Goal: Find specific page/section: Find specific page/section

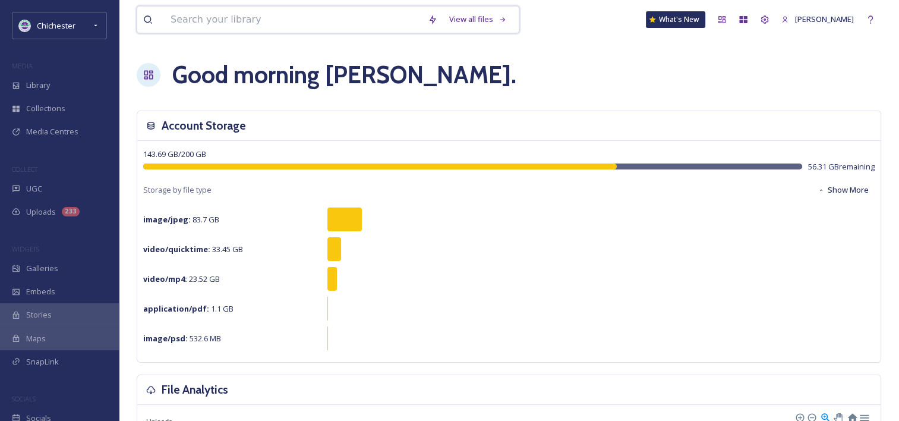
click at [253, 14] on input at bounding box center [293, 20] width 257 height 26
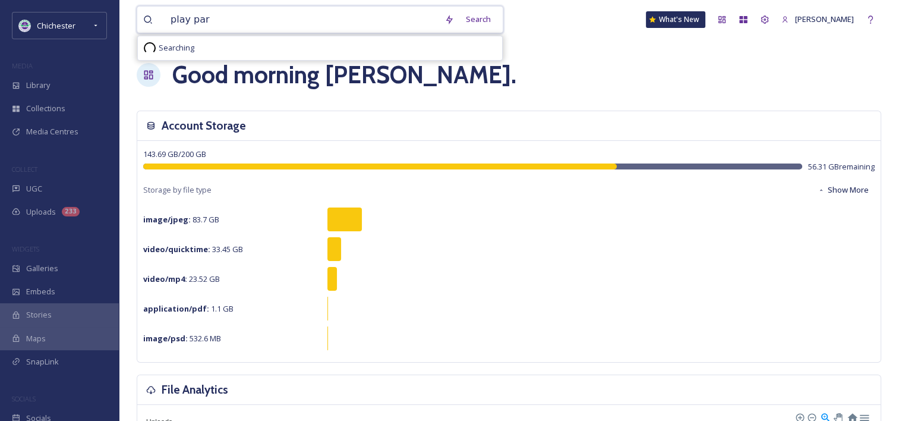
type input "play park"
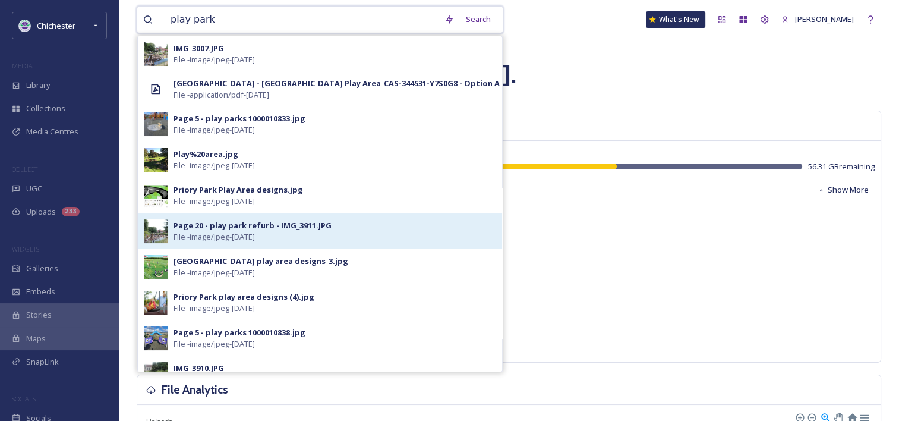
drag, startPoint x: 253, startPoint y: 14, endPoint x: 210, endPoint y: 223, distance: 213.4
click at [210, 33] on div "play park Search IMG_3007.JPG File - image/jpeg - [DATE] [GEOGRAPHIC_DATA] - [G…" at bounding box center [320, 19] width 367 height 27
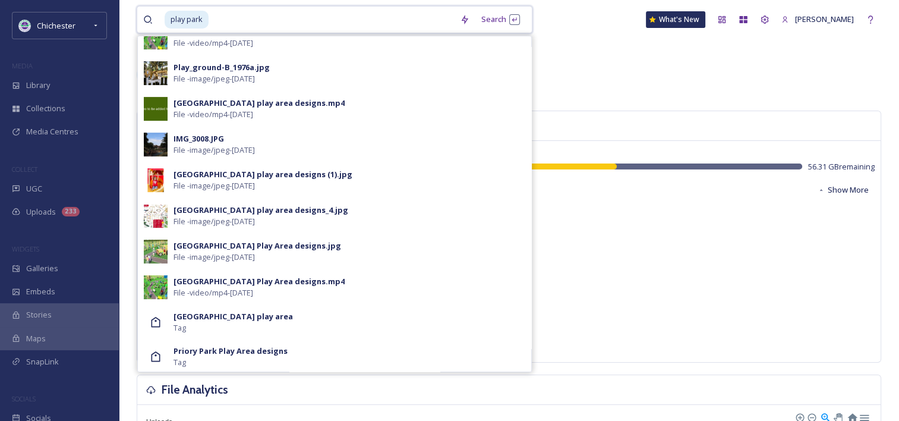
scroll to position [445, 0]
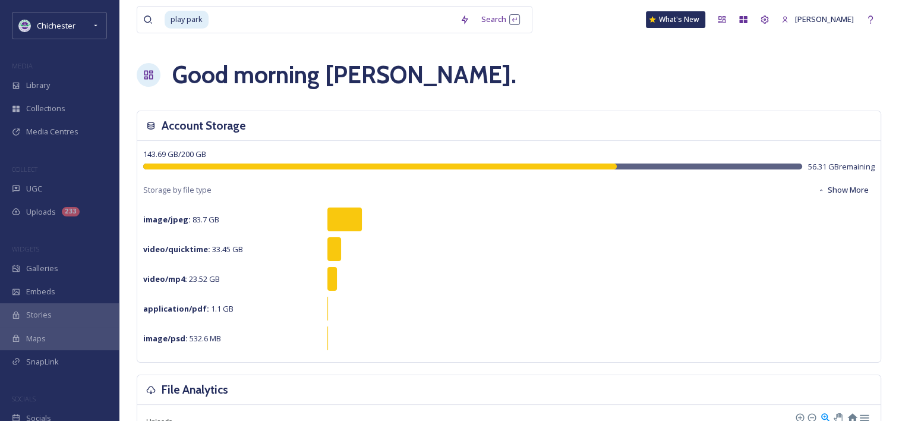
click at [605, 81] on div "Good morning [PERSON_NAME] ." at bounding box center [509, 75] width 745 height 36
click at [233, 13] on input at bounding box center [332, 20] width 244 height 26
type input "p"
click at [603, 87] on div "Good morning [PERSON_NAME] ." at bounding box center [509, 75] width 745 height 36
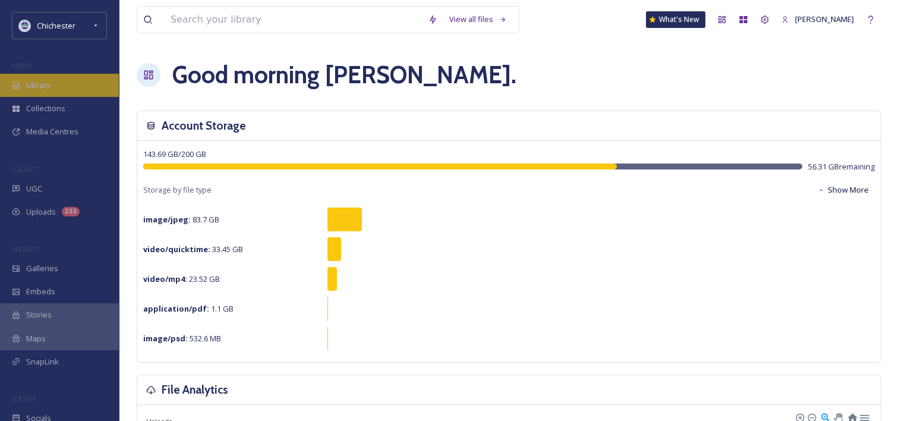
click at [48, 87] on span "Library" at bounding box center [38, 85] width 24 height 11
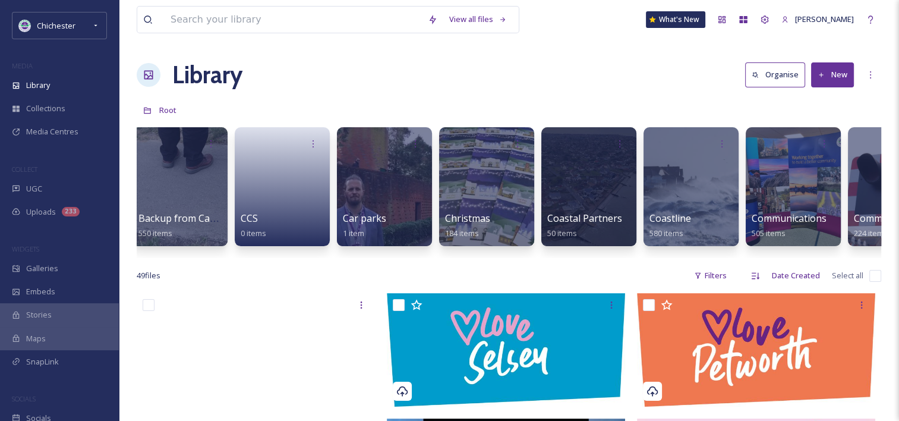
scroll to position [0, 143]
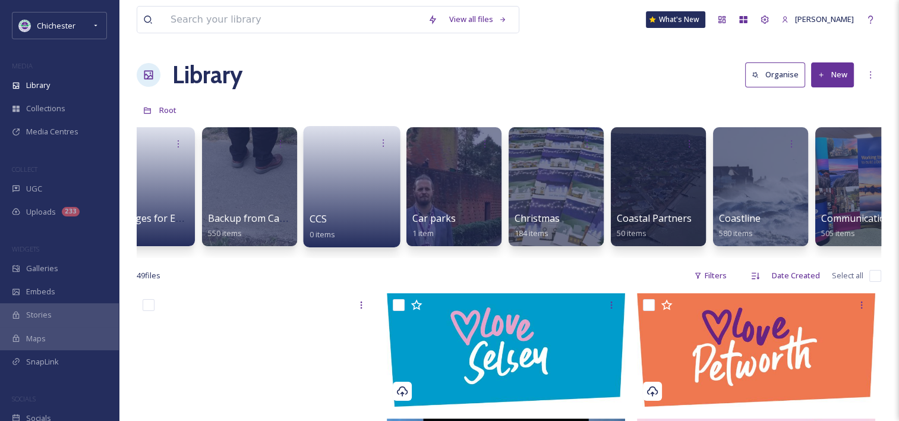
click at [358, 168] on link at bounding box center [352, 183] width 85 height 58
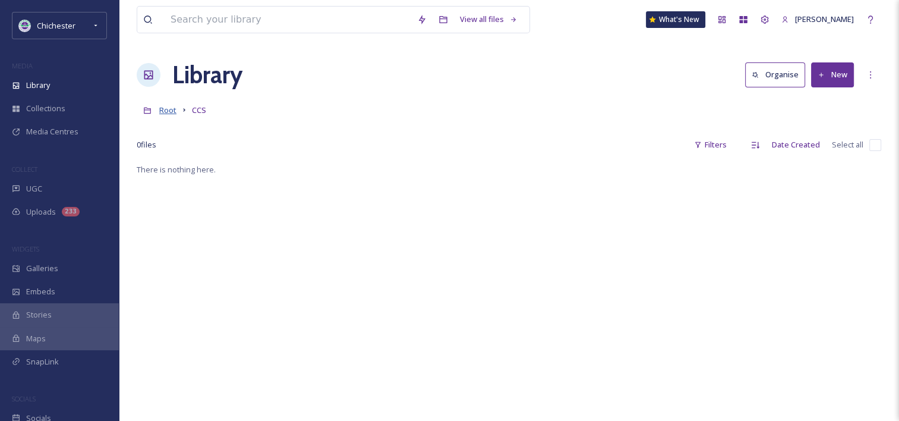
click at [171, 109] on span "Root" at bounding box center [167, 110] width 17 height 11
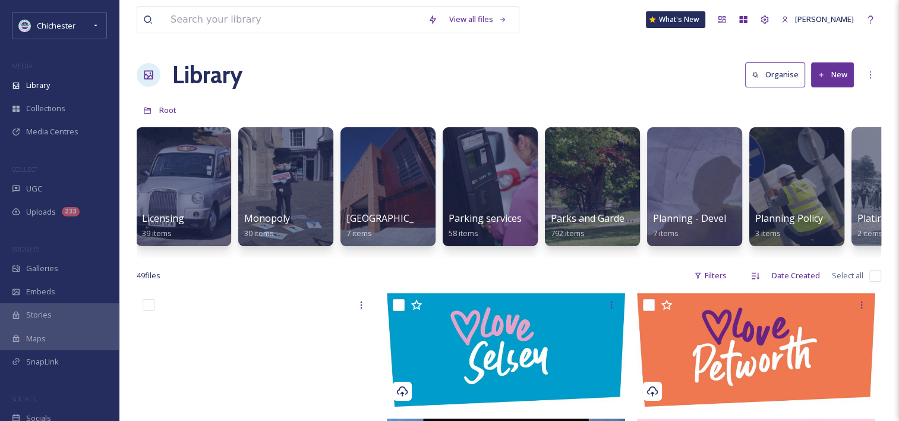
scroll to position [0, 3393]
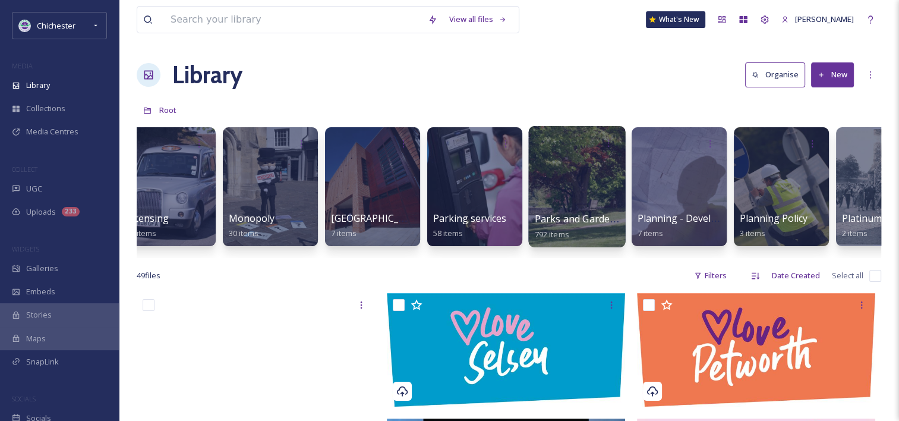
click at [577, 193] on div at bounding box center [576, 186] width 97 height 121
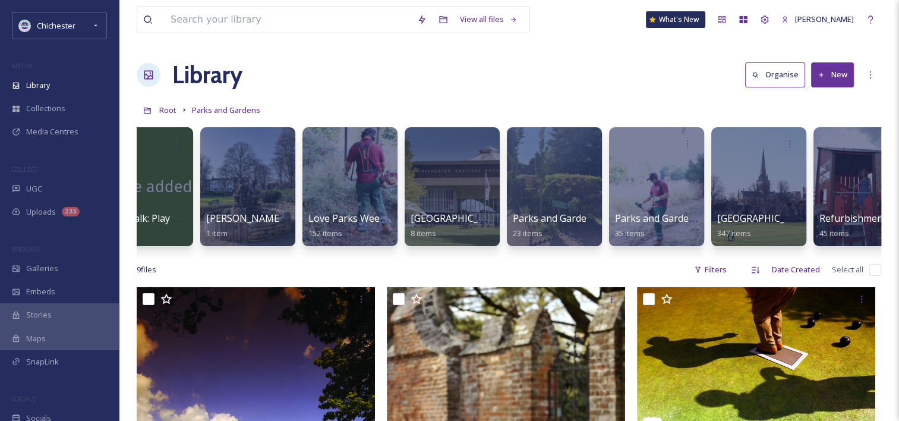
scroll to position [0, 482]
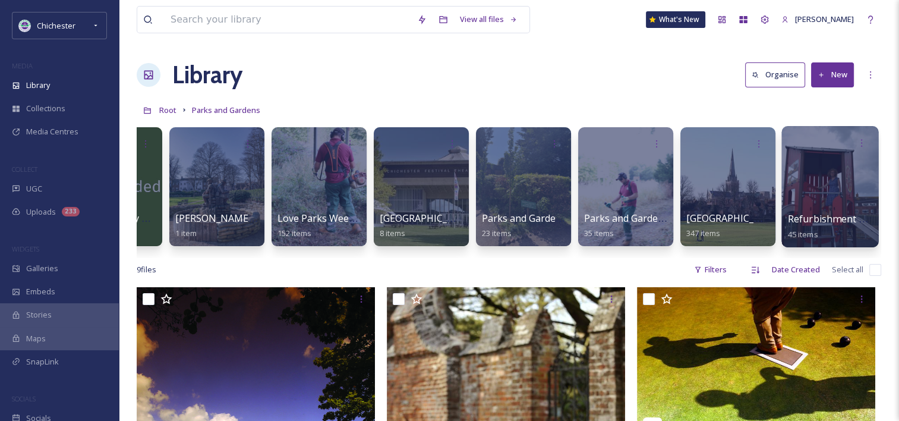
click at [836, 169] on div at bounding box center [830, 186] width 97 height 121
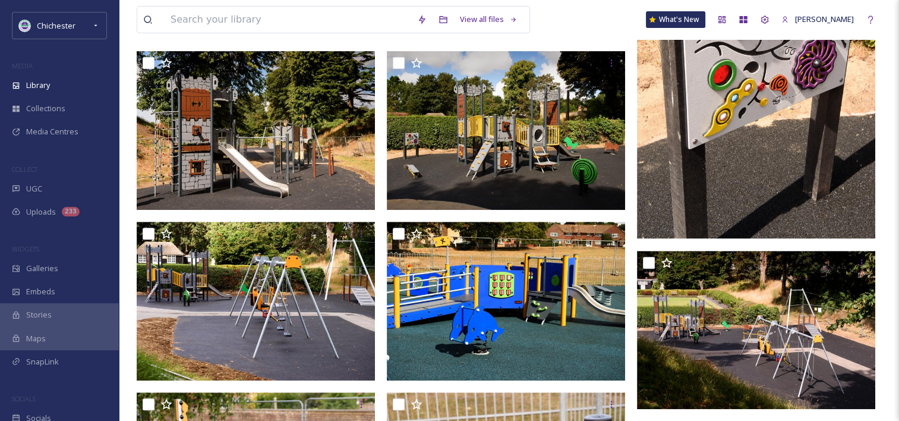
scroll to position [678, 0]
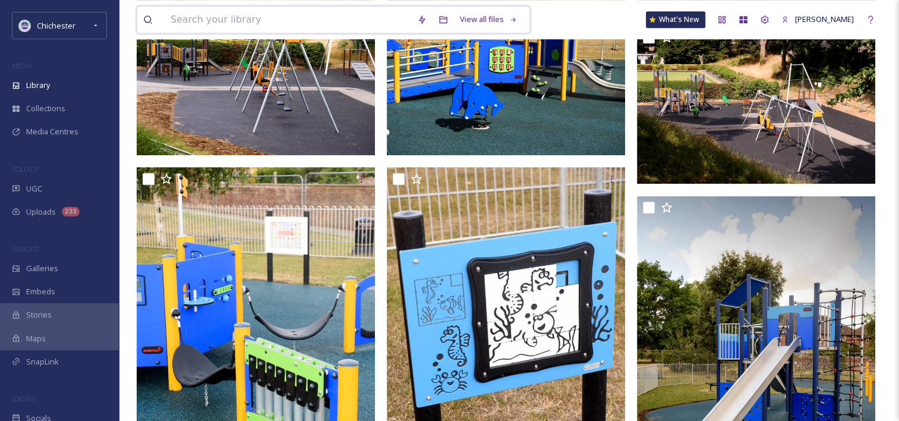
click at [192, 19] on input at bounding box center [288, 20] width 247 height 26
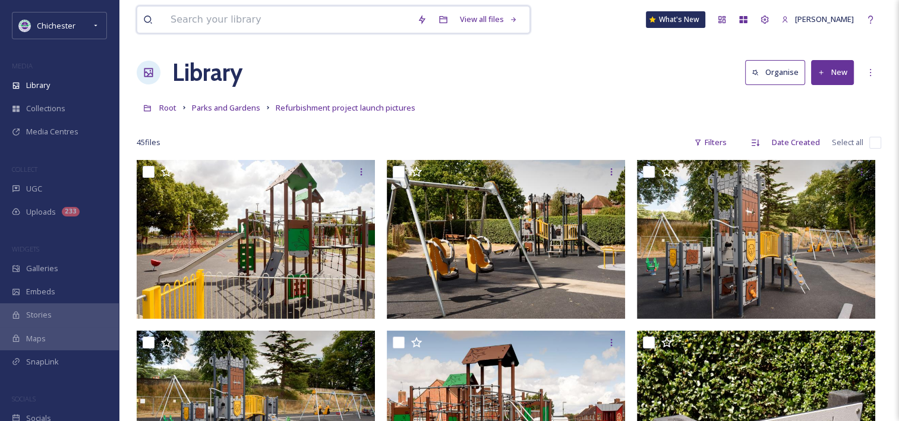
scroll to position [0, 0]
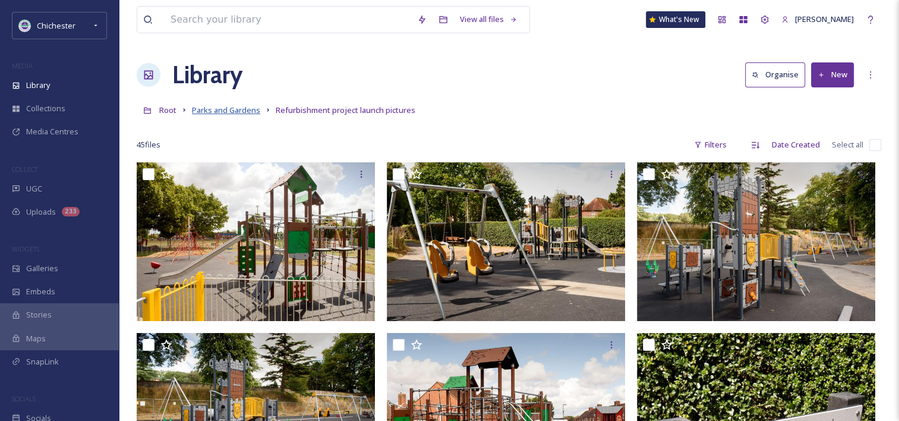
click at [229, 108] on span "Parks and Gardens" at bounding box center [226, 110] width 68 height 11
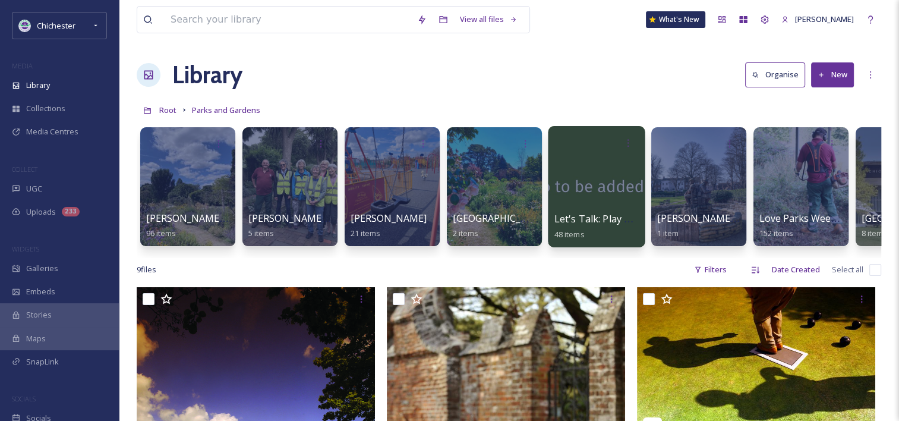
click at [610, 179] on div at bounding box center [596, 186] width 97 height 121
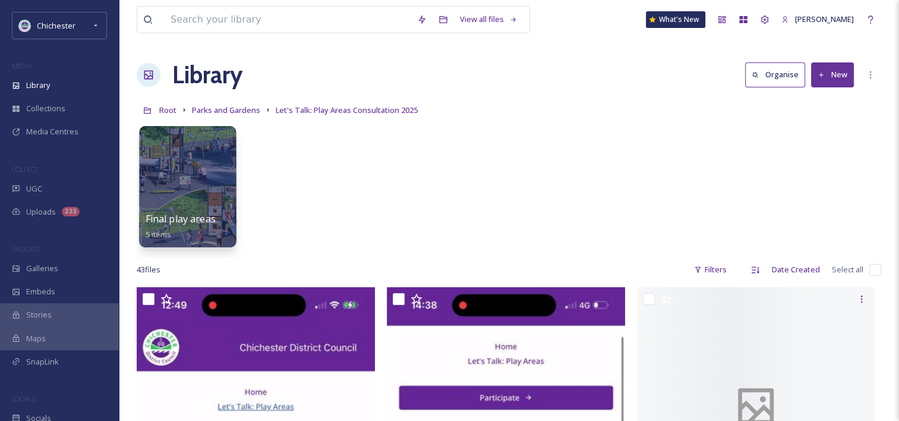
click at [202, 169] on div at bounding box center [187, 186] width 97 height 121
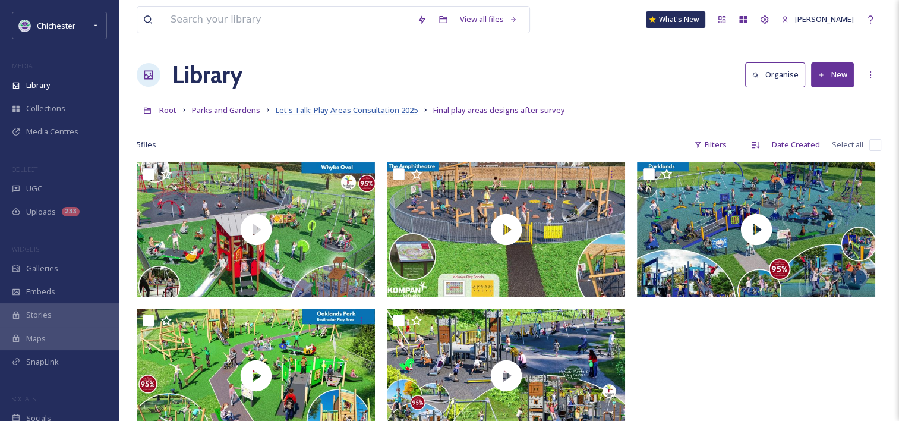
click at [362, 112] on span "Let's Talk: Play Areas Consultation 2025" at bounding box center [347, 110] width 142 height 11
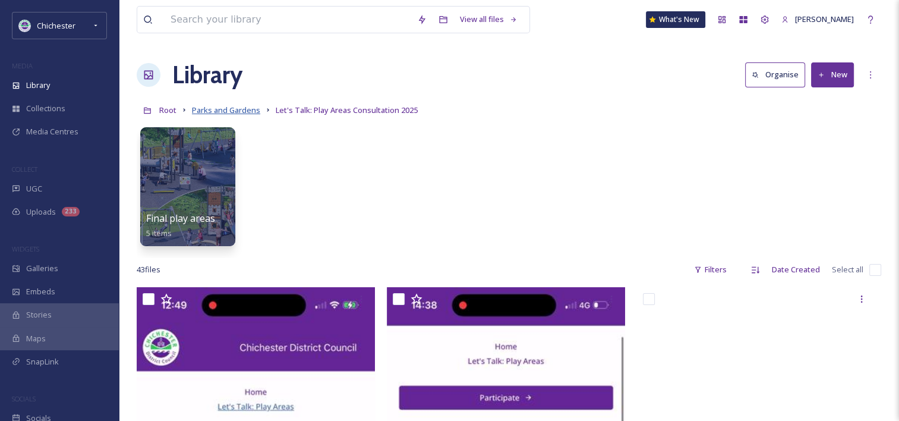
click at [238, 114] on span "Parks and Gardens" at bounding box center [226, 110] width 68 height 11
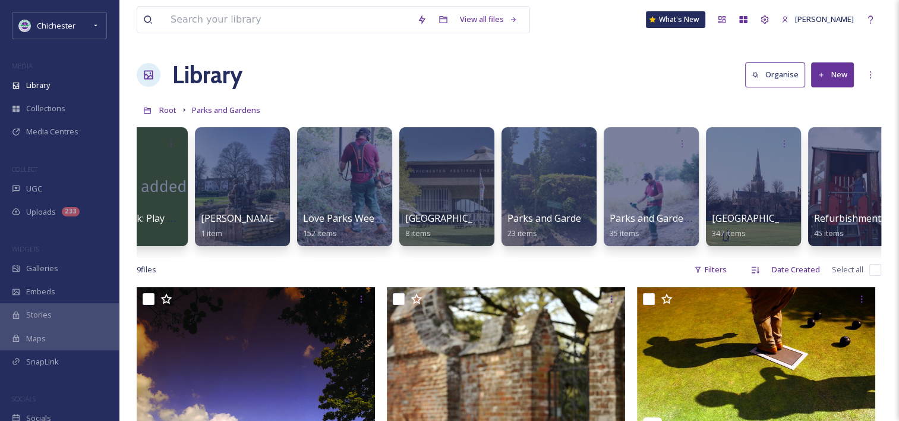
scroll to position [0, 482]
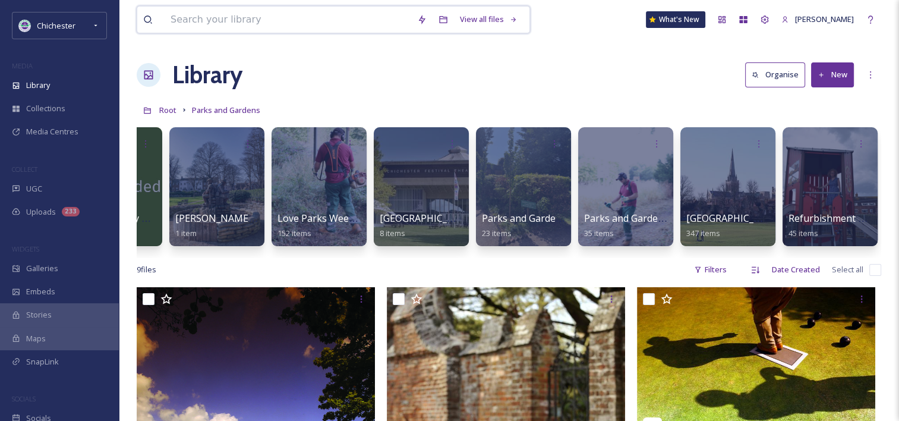
click at [197, 24] on input at bounding box center [288, 20] width 247 height 26
type input "play areas"
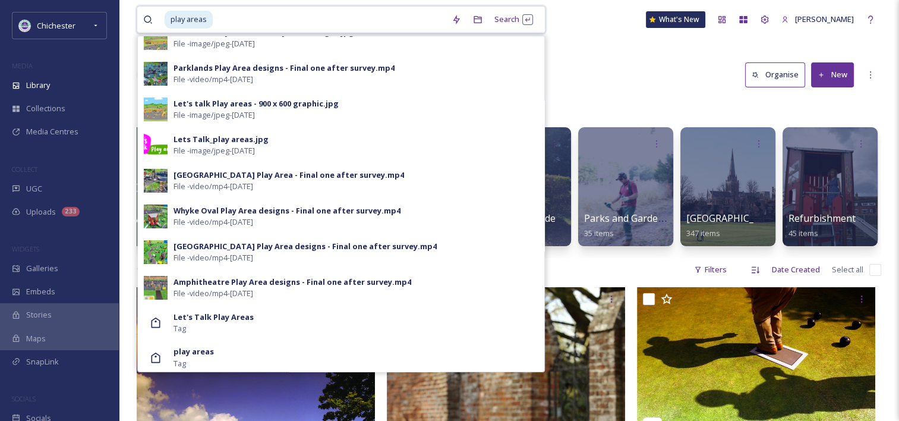
scroll to position [90, 0]
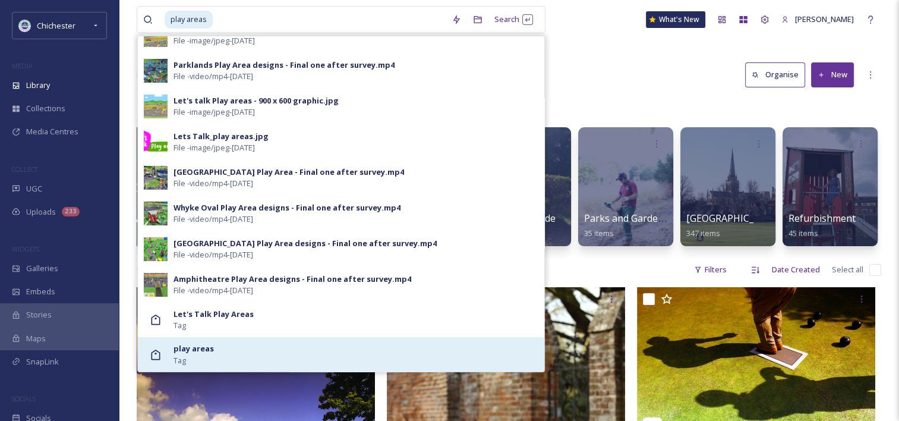
click at [232, 352] on div "play areas Tag" at bounding box center [356, 354] width 365 height 23
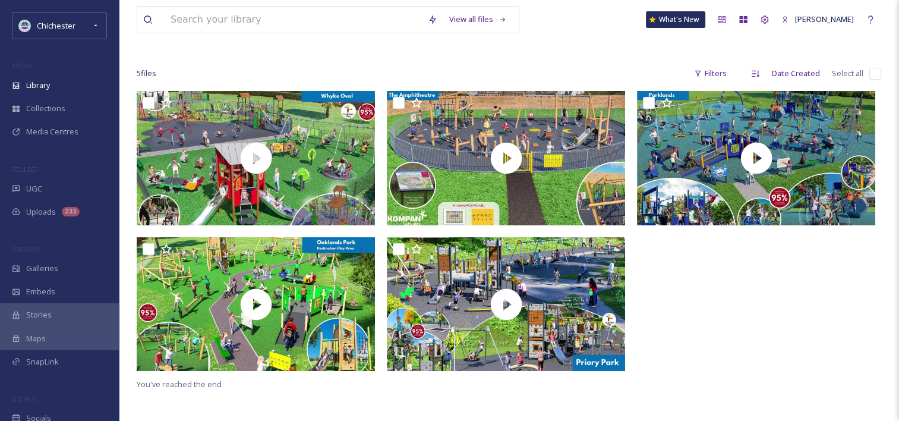
scroll to position [145, 0]
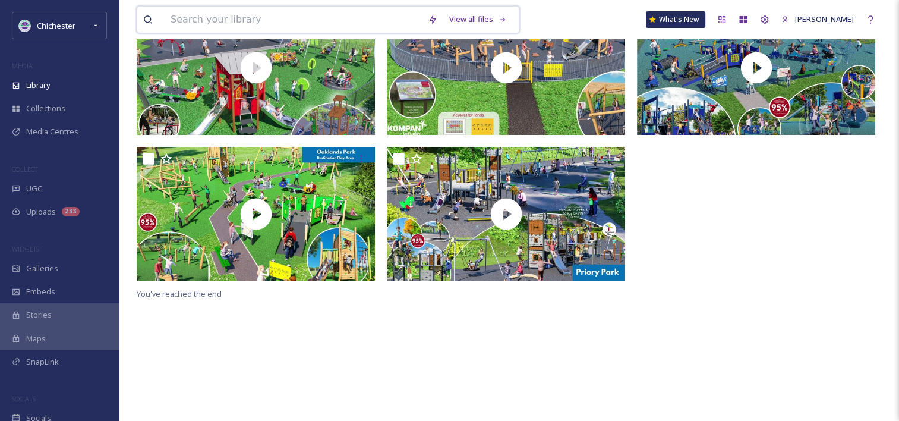
click at [181, 22] on input at bounding box center [293, 20] width 257 height 26
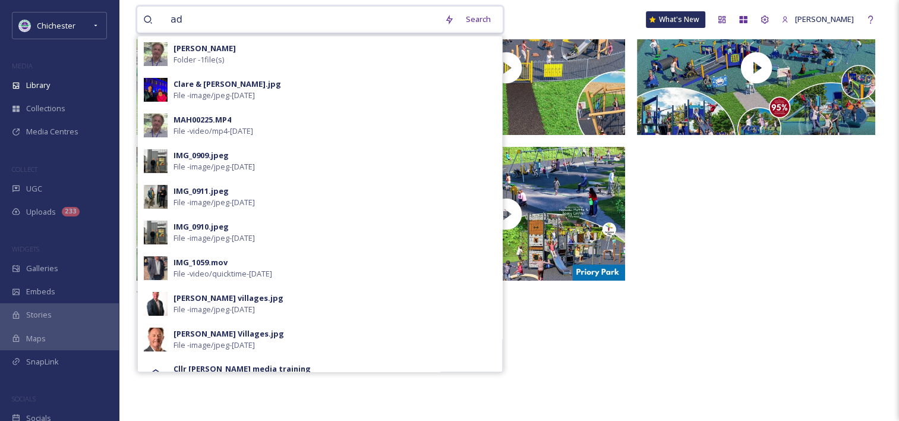
type input "a"
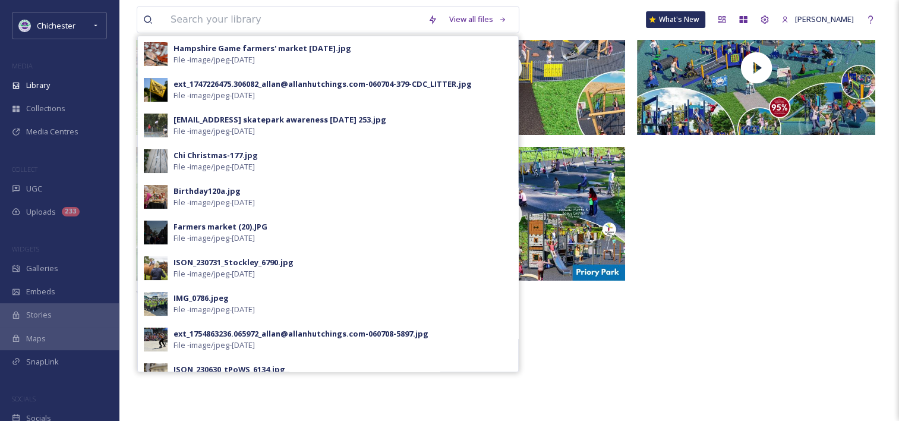
click at [840, 199] on div at bounding box center [759, 144] width 244 height 286
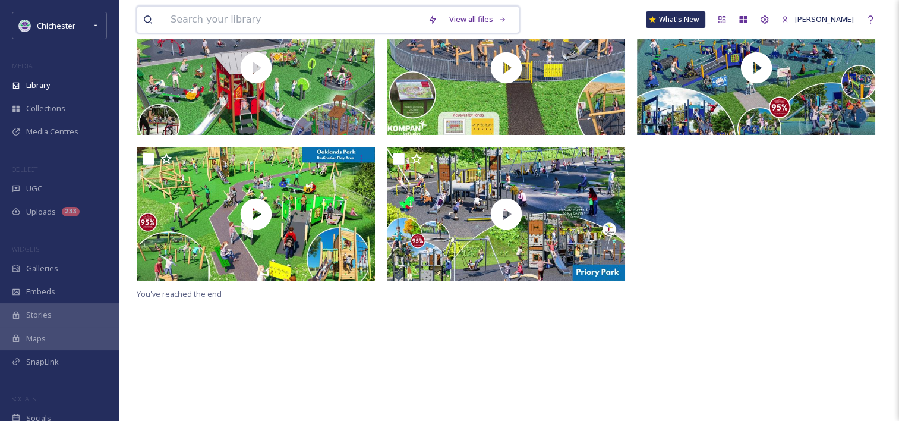
click at [178, 17] on input at bounding box center [293, 20] width 257 height 26
drag, startPoint x: 178, startPoint y: 17, endPoint x: 174, endPoint y: 24, distance: 7.8
click at [174, 24] on input at bounding box center [293, 20] width 257 height 26
type input "play parks"
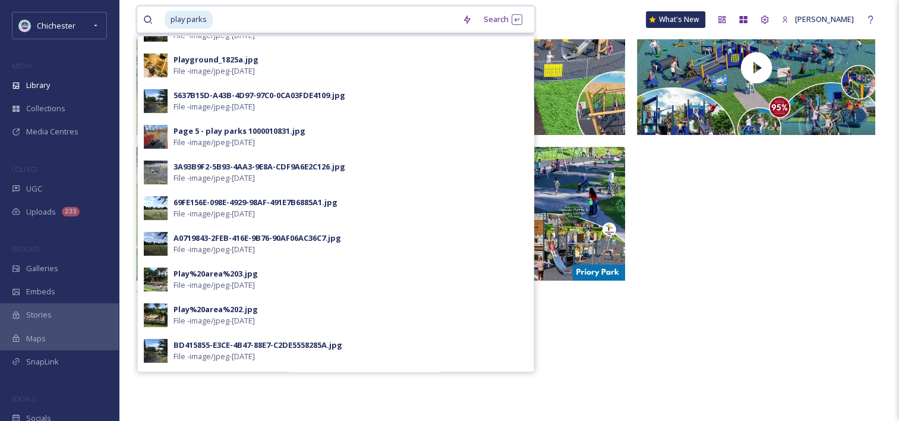
scroll to position [270, 0]
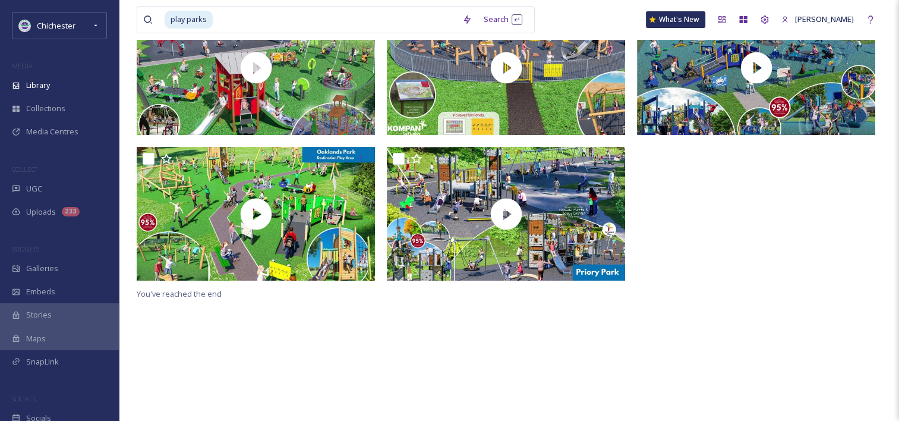
click at [674, 284] on div at bounding box center [759, 144] width 244 height 286
click at [36, 84] on span "Library" at bounding box center [38, 85] width 24 height 11
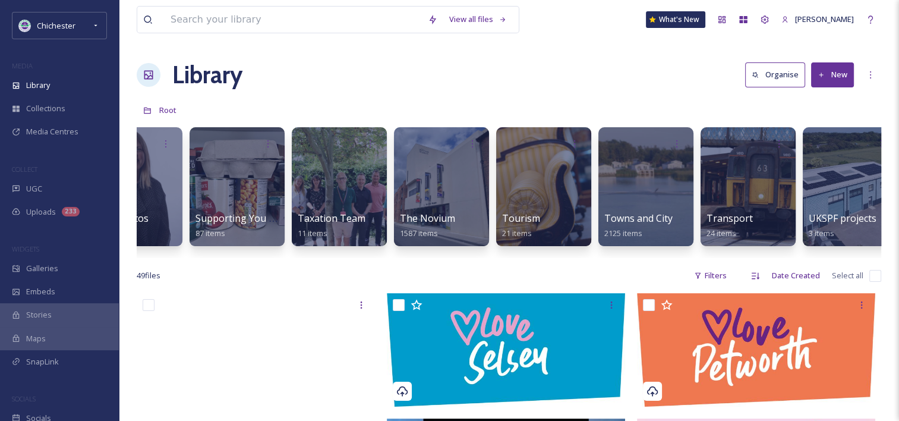
scroll to position [0, 5083]
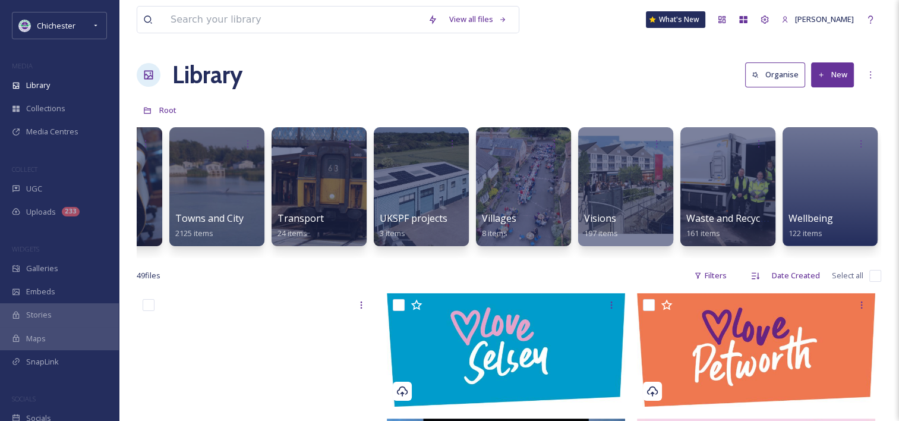
click at [252, 19] on input at bounding box center [293, 20] width 257 height 26
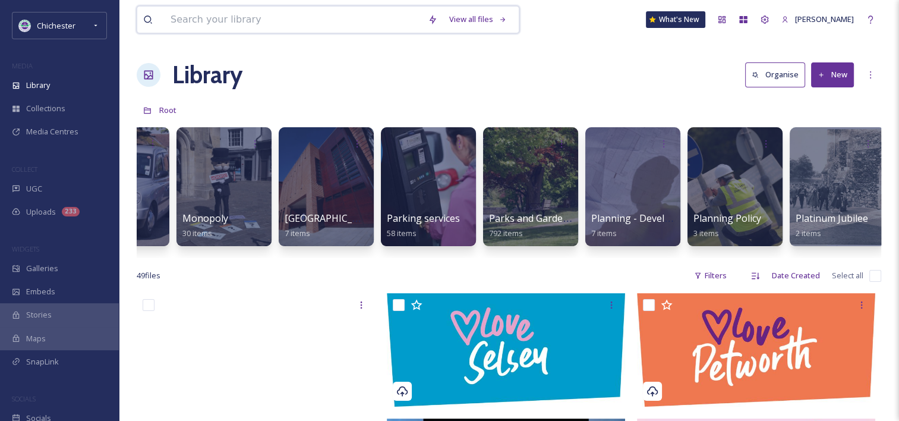
scroll to position [0, 3393]
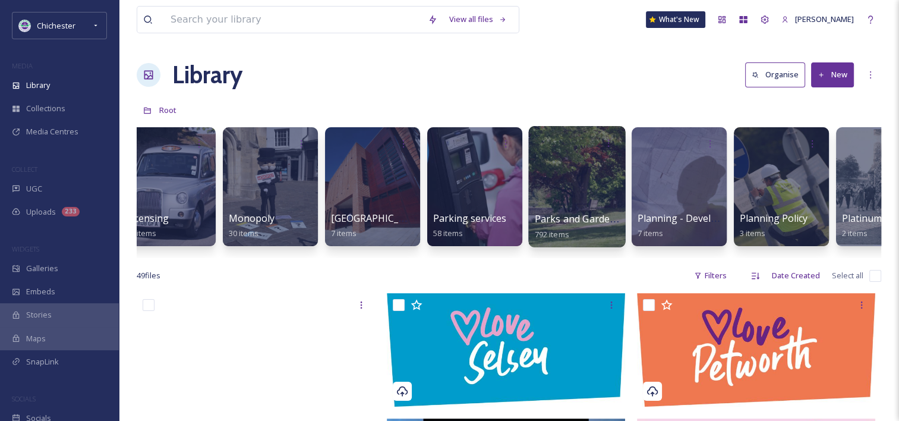
click at [605, 169] on div at bounding box center [576, 186] width 97 height 121
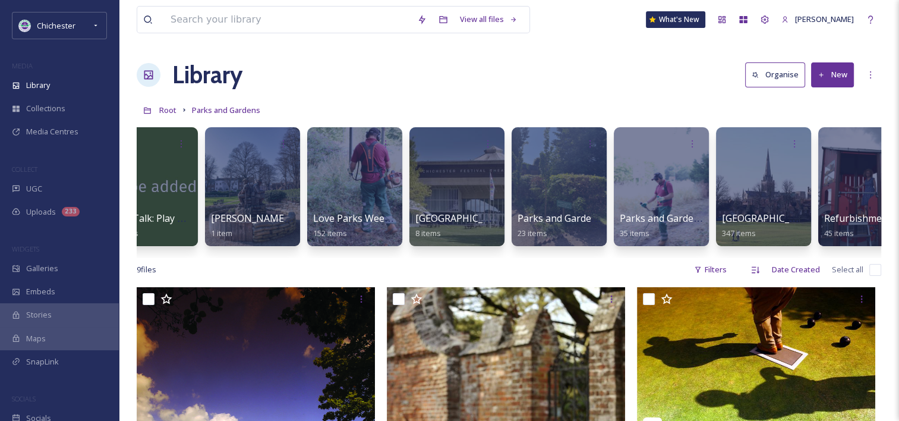
scroll to position [0, 482]
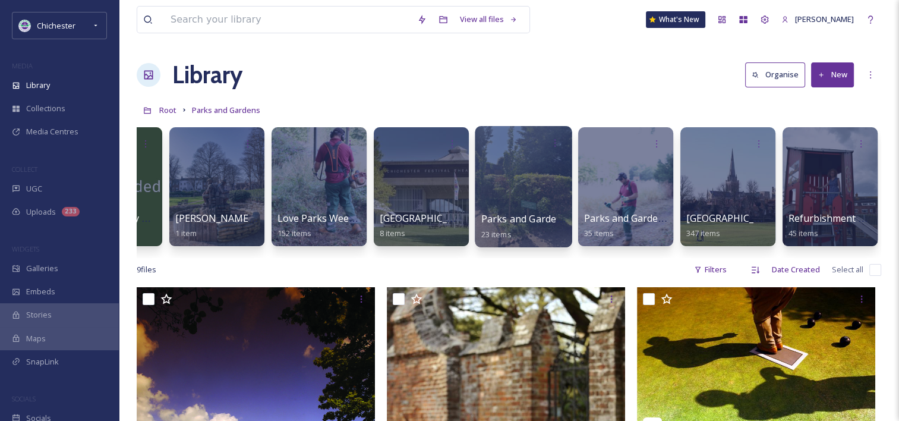
click at [506, 176] on div at bounding box center [523, 186] width 97 height 121
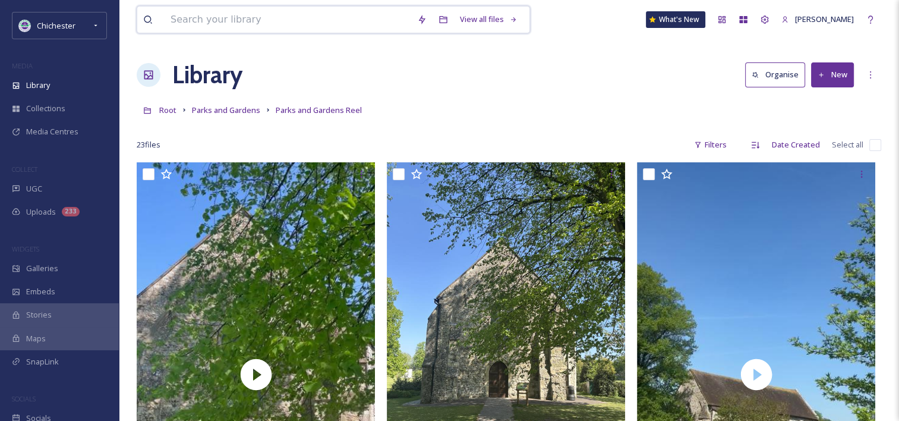
click at [221, 21] on input at bounding box center [288, 20] width 247 height 26
type input "[PERSON_NAME]"
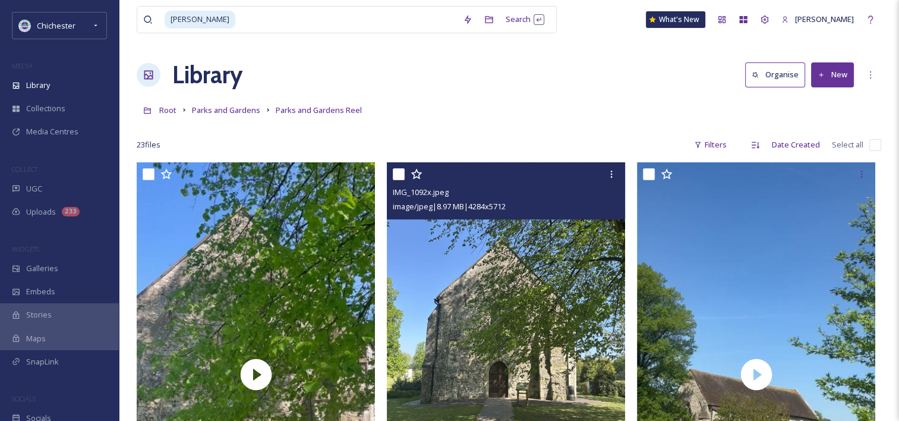
drag, startPoint x: 633, startPoint y: 109, endPoint x: 511, endPoint y: 296, distance: 222.9
click at [511, 296] on img at bounding box center [506, 320] width 238 height 317
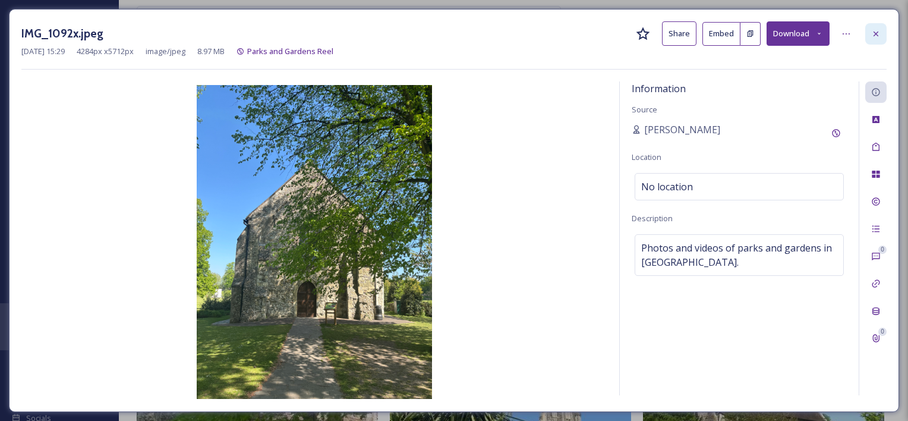
drag, startPoint x: 883, startPoint y: 33, endPoint x: 878, endPoint y: 27, distance: 7.6
drag, startPoint x: 878, startPoint y: 27, endPoint x: 584, endPoint y: 40, distance: 294.5
click at [584, 40] on div "IMG_1092x.jpeg Share Embed Download" at bounding box center [453, 33] width 865 height 24
click at [877, 31] on icon at bounding box center [876, 34] width 10 height 10
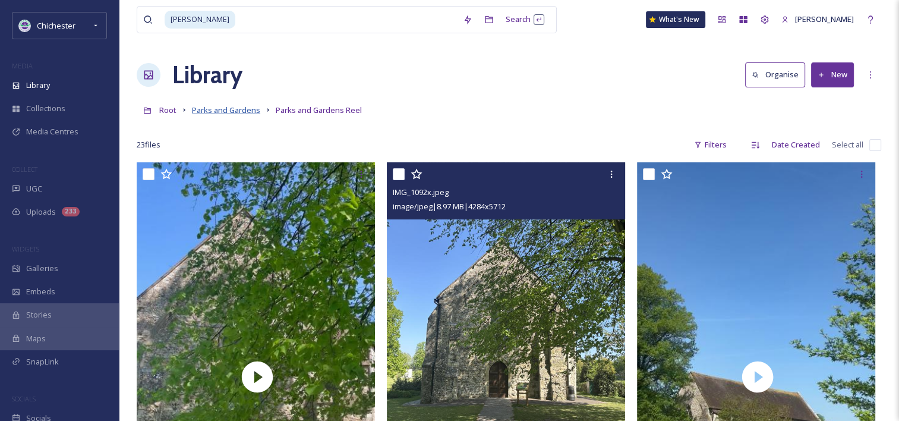
click at [232, 112] on span "Parks and Gardens" at bounding box center [226, 110] width 68 height 11
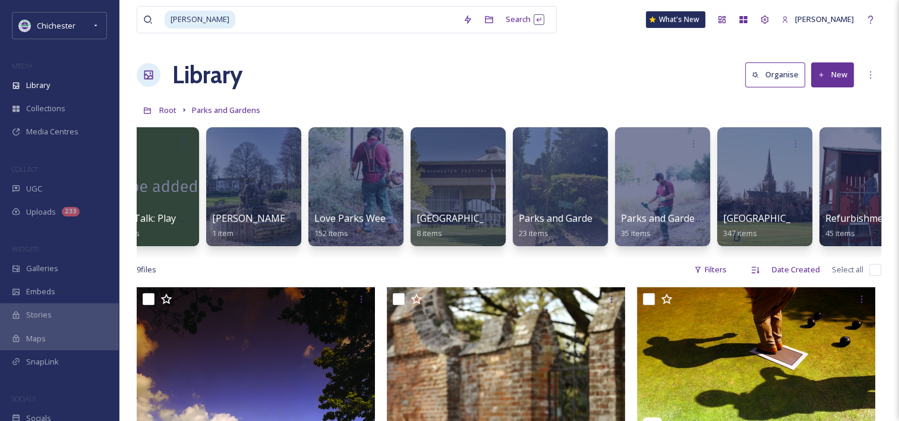
scroll to position [0, 482]
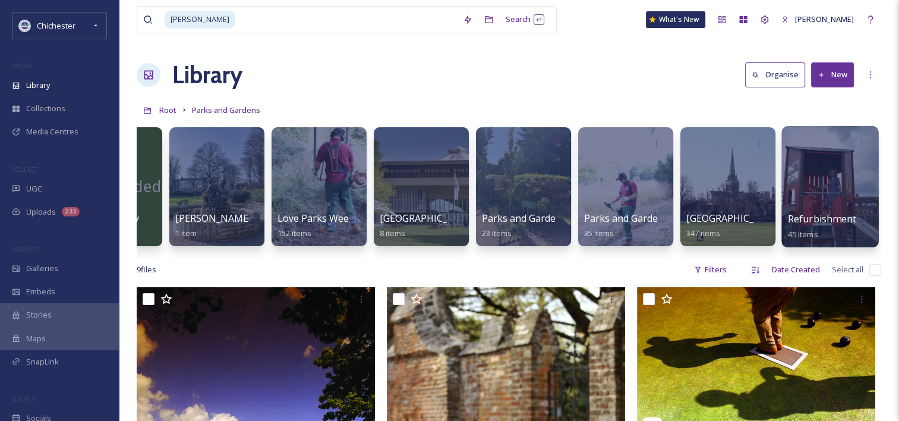
click at [826, 200] on div at bounding box center [830, 186] width 97 height 121
